Goal: Task Accomplishment & Management: Complete application form

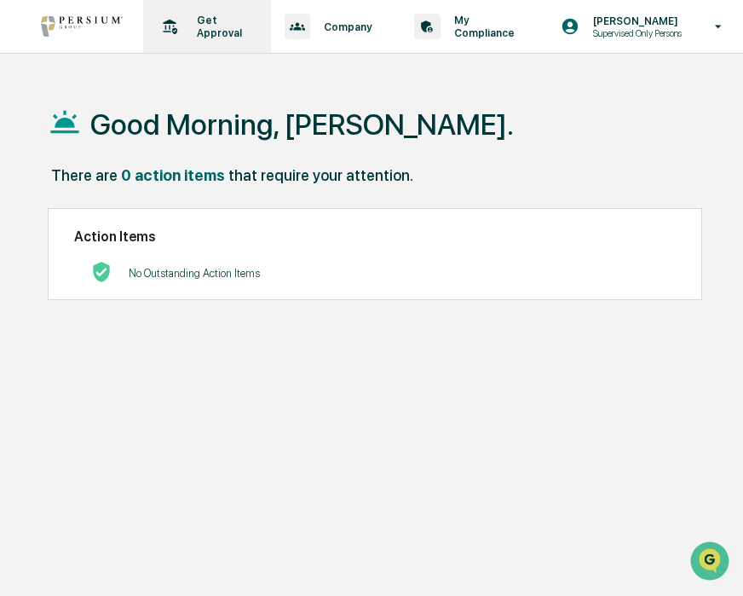
click at [231, 39] on div "Get Approval Content & Transactions" at bounding box center [205, 26] width 111 height 53
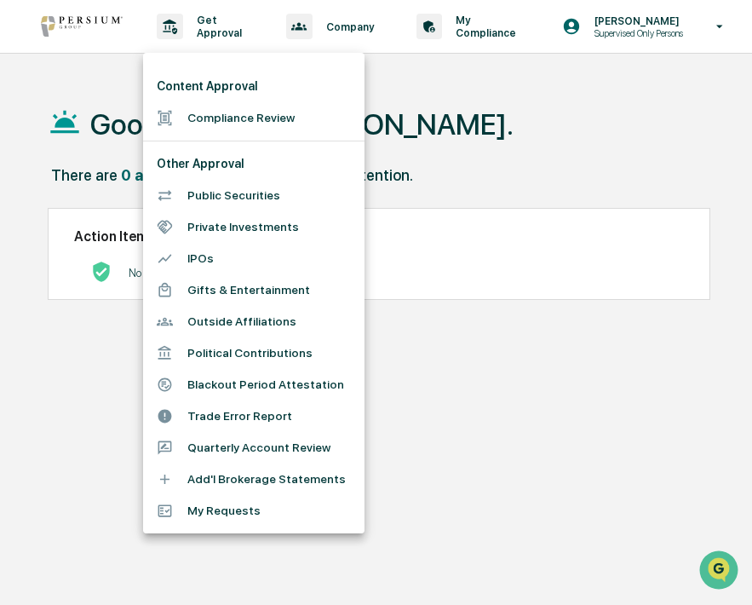
click at [245, 112] on li "Compliance Review" at bounding box center [254, 118] width 222 height 32
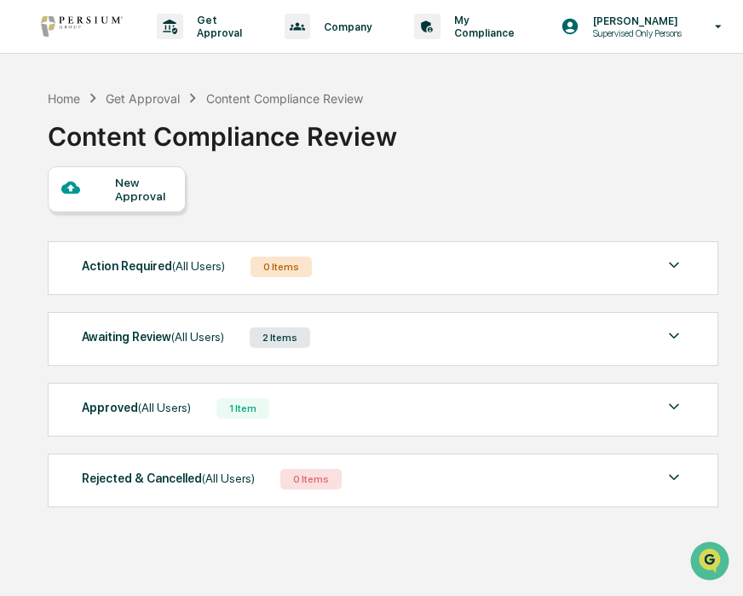
click at [136, 189] on div "New Approval" at bounding box center [143, 189] width 57 height 27
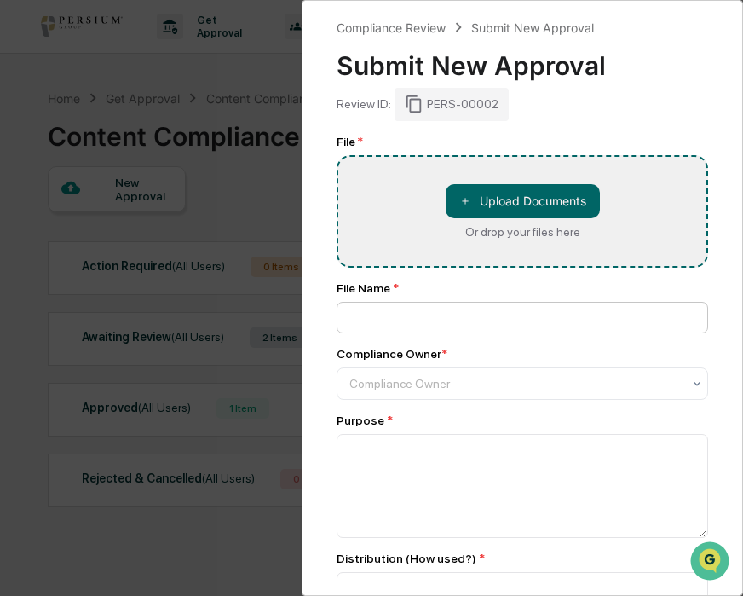
type input "**********"
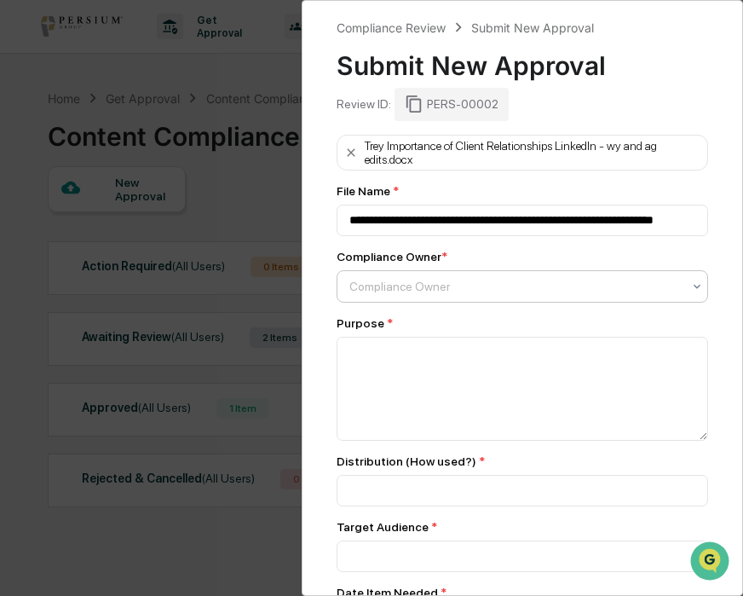
click at [515, 280] on div at bounding box center [515, 286] width 332 height 17
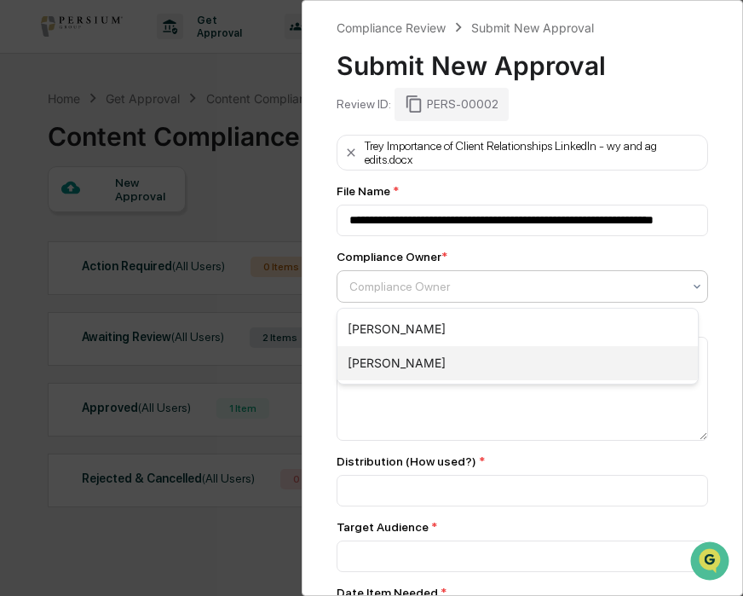
click at [500, 356] on div "[PERSON_NAME]" at bounding box center [517, 363] width 360 height 34
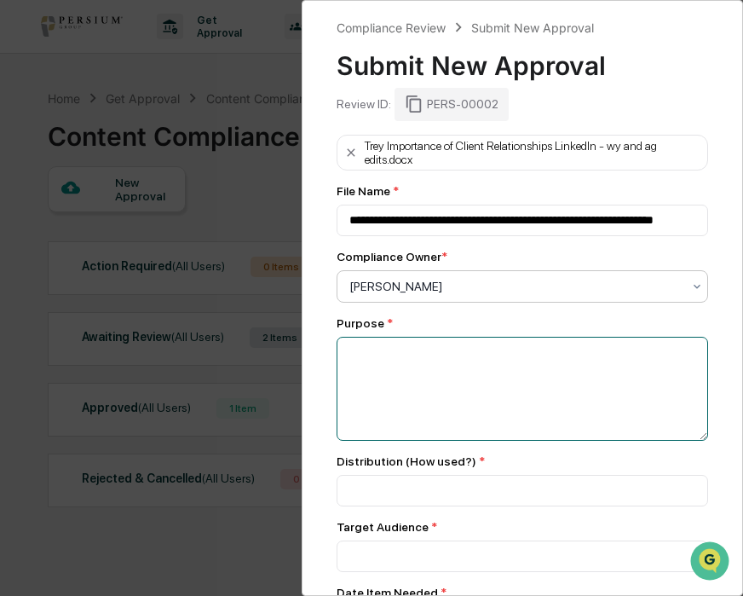
click at [498, 358] on textarea at bounding box center [523, 389] width 372 height 104
type textarea "**********"
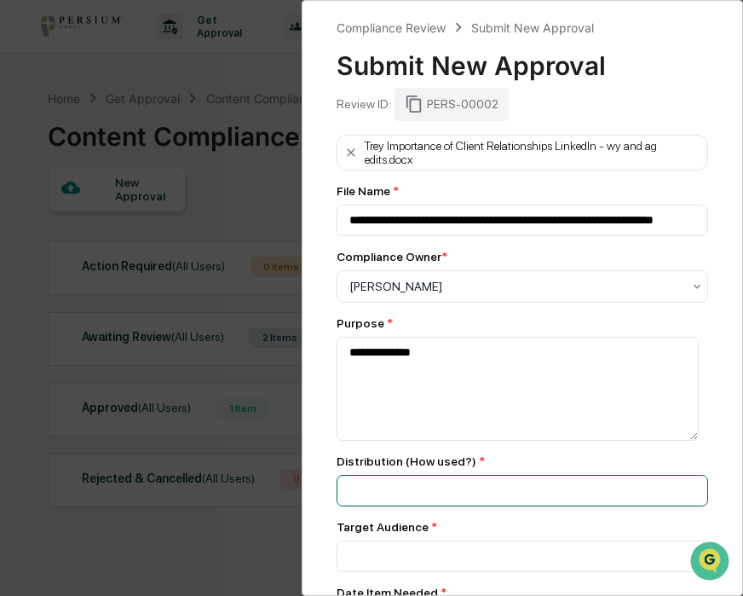
click at [495, 485] on input at bounding box center [523, 491] width 372 height 32
type input "********"
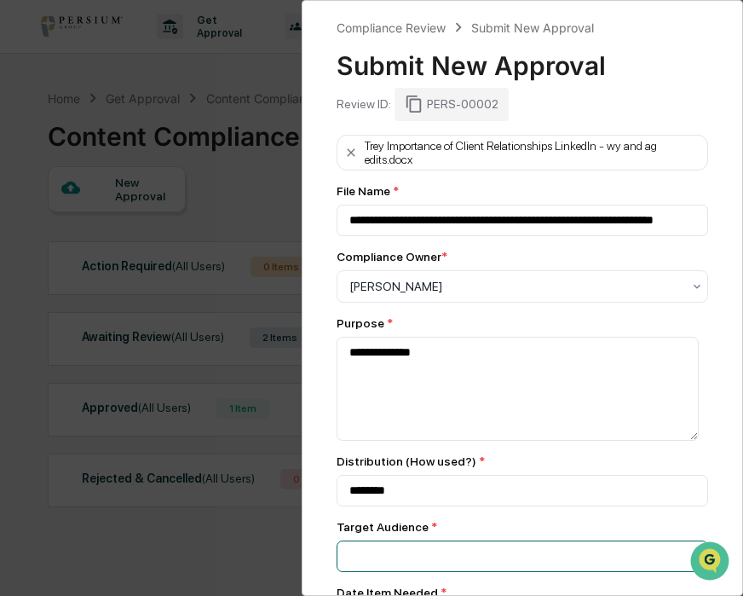
click at [458, 556] on input at bounding box center [523, 556] width 372 height 32
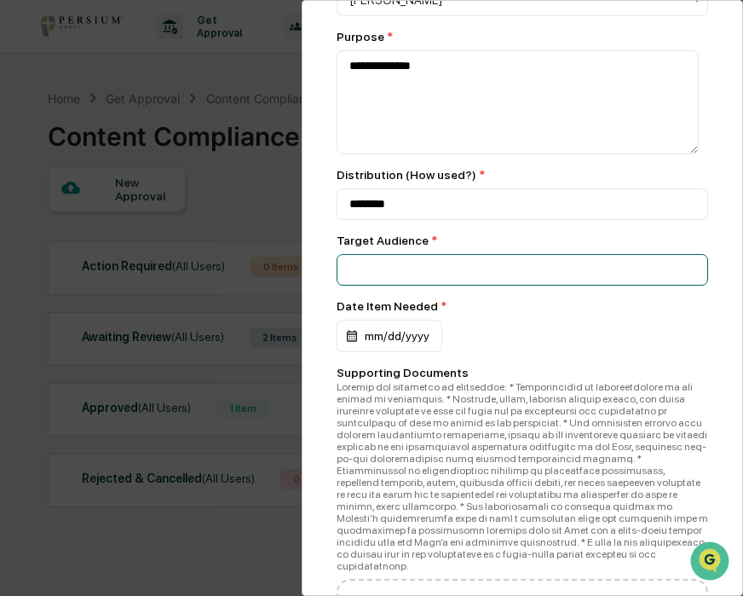
scroll to position [287, 0]
click at [496, 264] on input at bounding box center [523, 269] width 372 height 32
type input "**********"
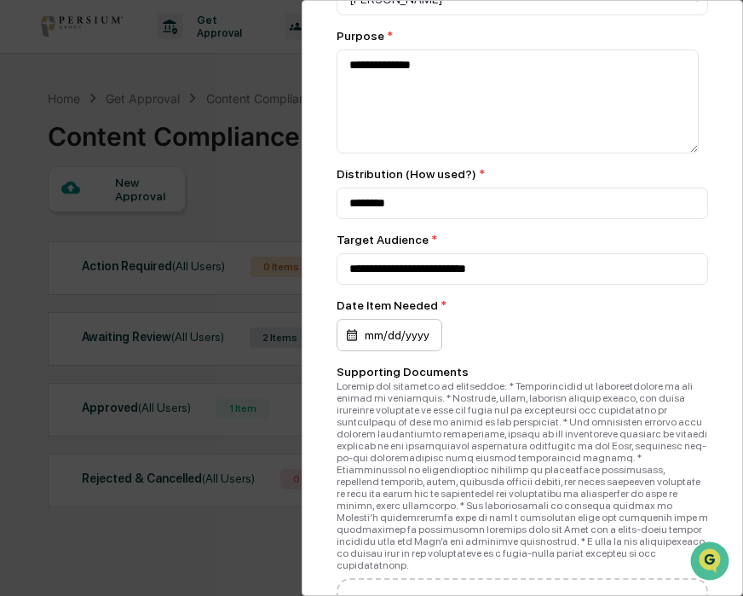
click at [402, 349] on div "mm/dd/yyyy" at bounding box center [390, 335] width 106 height 32
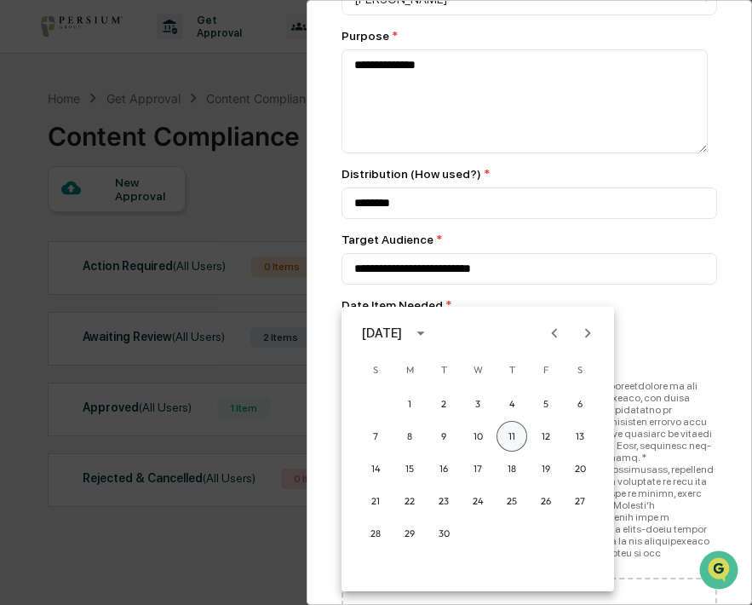
click at [509, 443] on button "11" at bounding box center [512, 436] width 31 height 31
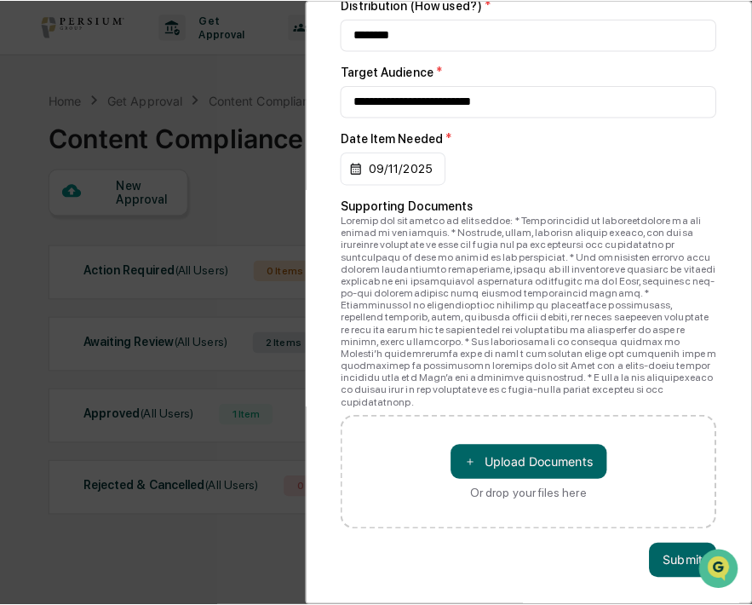
scroll to position [483, 0]
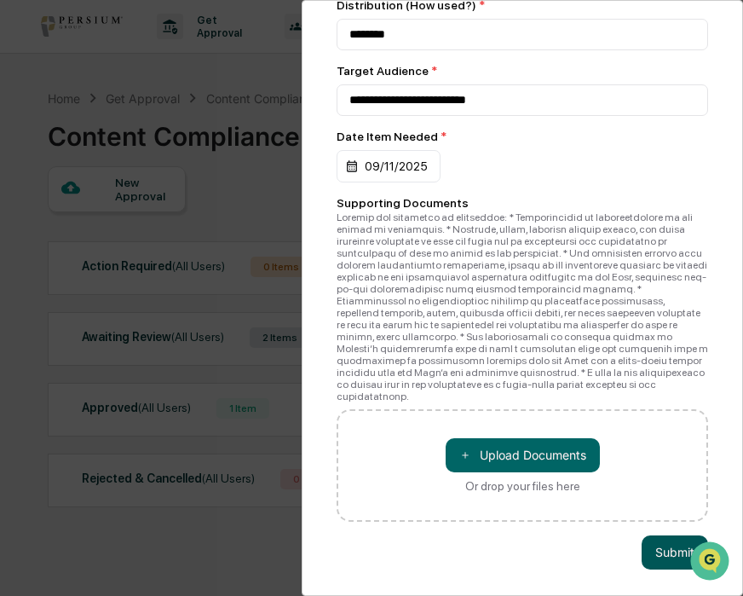
click at [648, 538] on button "Submit" at bounding box center [675, 552] width 66 height 34
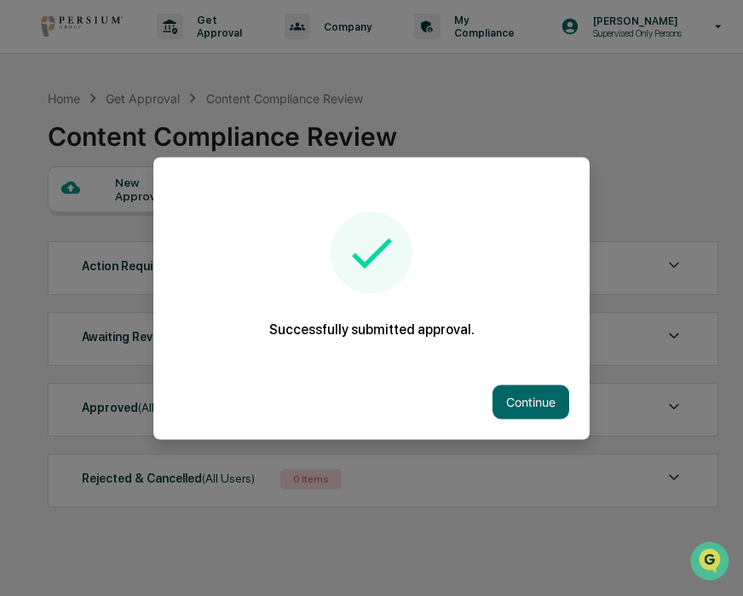
scroll to position [474, 0]
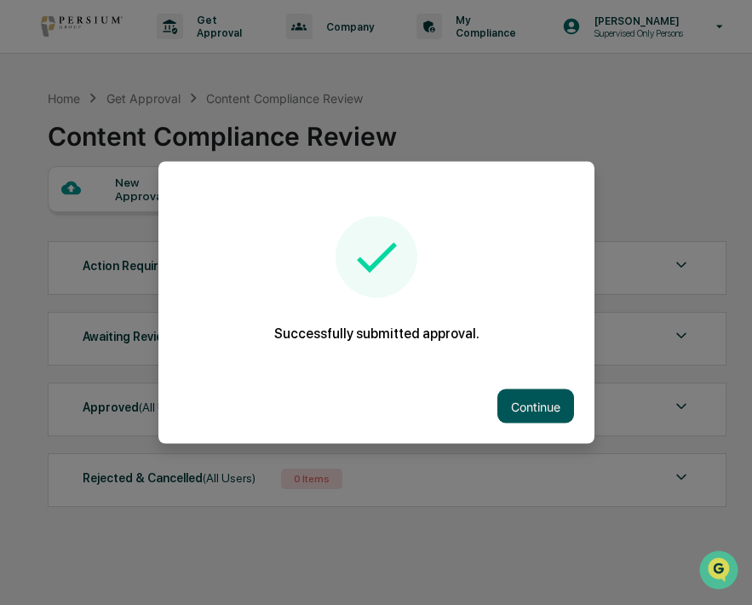
click at [556, 412] on button "Continue" at bounding box center [536, 406] width 77 height 34
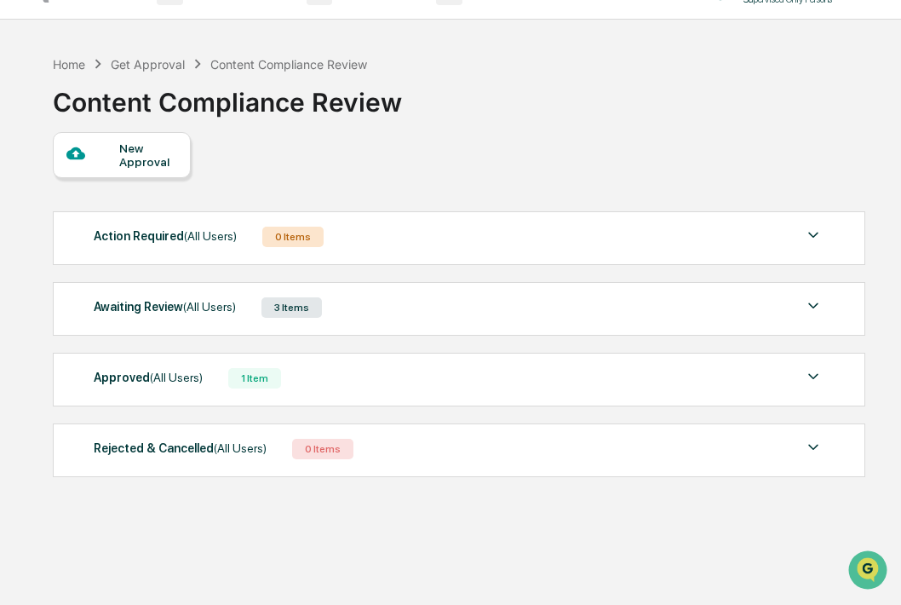
scroll to position [0, 0]
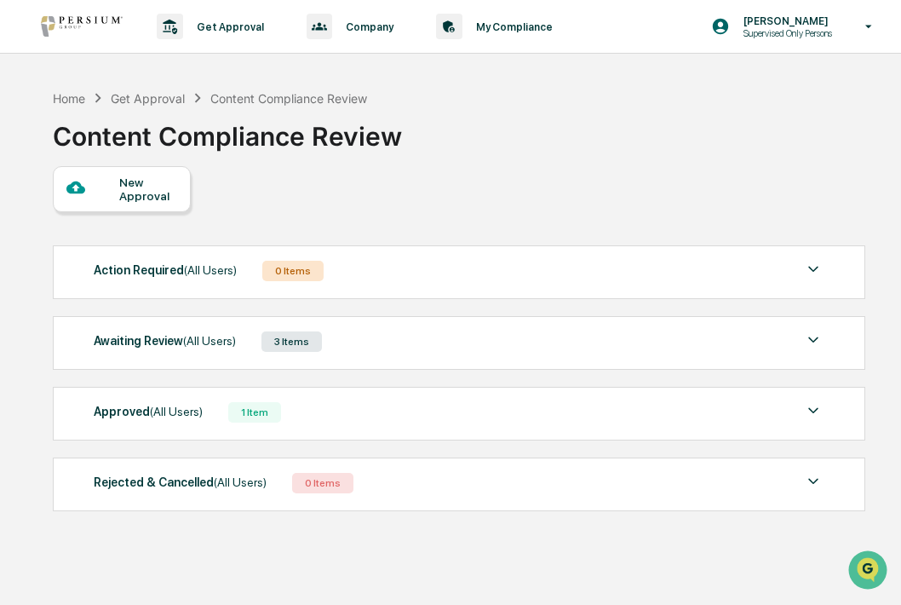
click at [498, 185] on div "New Approval" at bounding box center [458, 189] width 811 height 46
